Goal: Transaction & Acquisition: Book appointment/travel/reservation

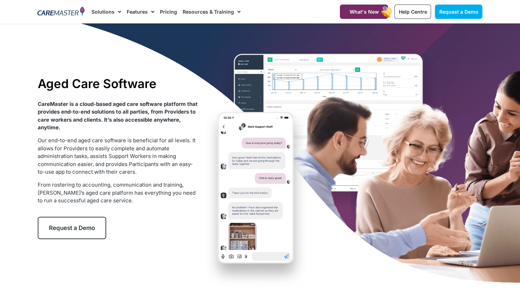
click at [510, 191] on div at bounding box center [260, 157] width 520 height 268
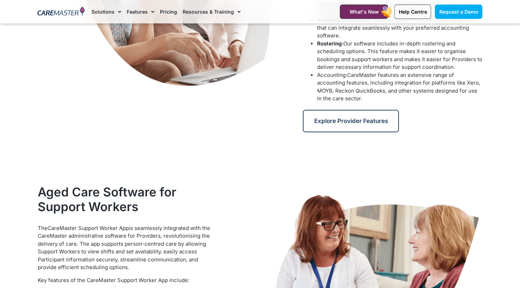
scroll to position [503, 0]
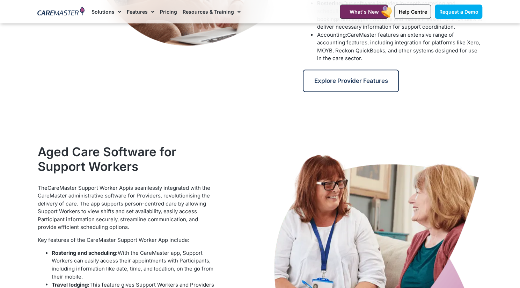
click at [169, 262] on span "With the CareMaster app, Support Workers can easily access their appointments w…" at bounding box center [133, 264] width 162 height 30
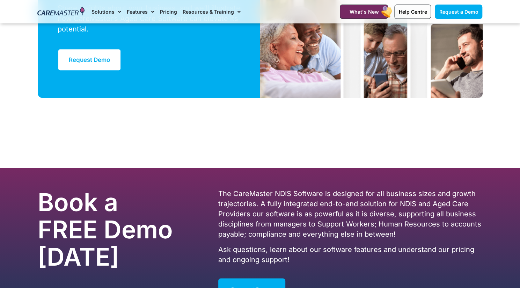
scroll to position [2012, 0]
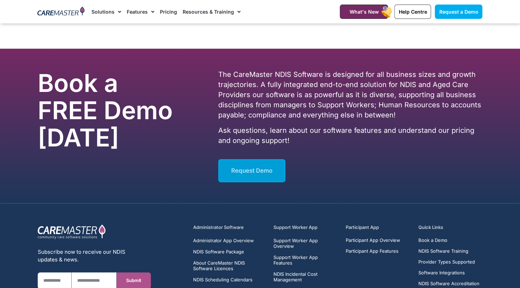
click at [253, 177] on link "Request Demo" at bounding box center [251, 170] width 67 height 23
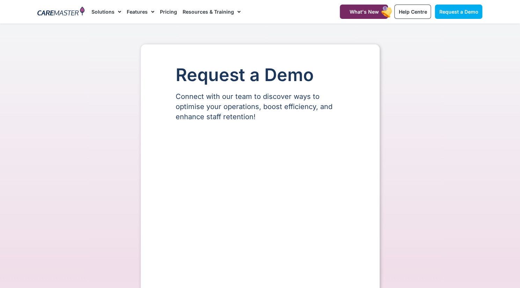
select select "**"
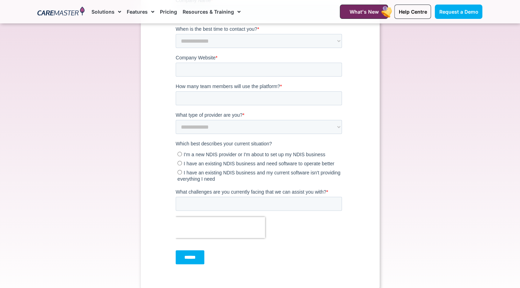
scroll to position [503, 0]
